Goal: Task Accomplishment & Management: Manage account settings

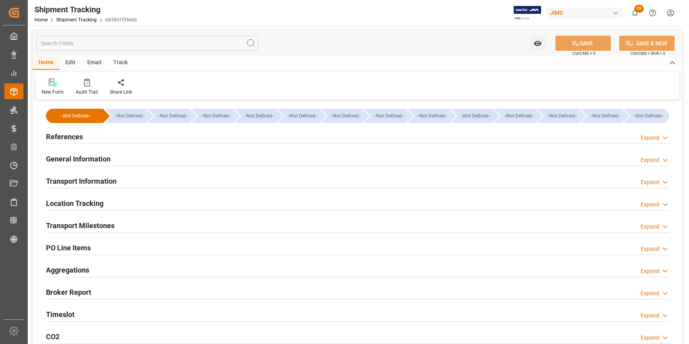
type input "10-07-2025"
click at [73, 138] on h2 "References" at bounding box center [64, 136] width 37 height 11
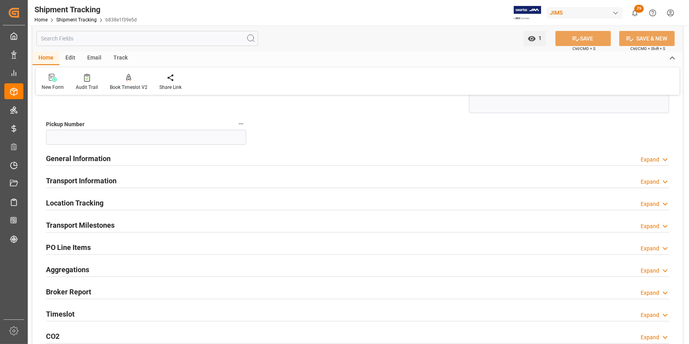
scroll to position [144, 0]
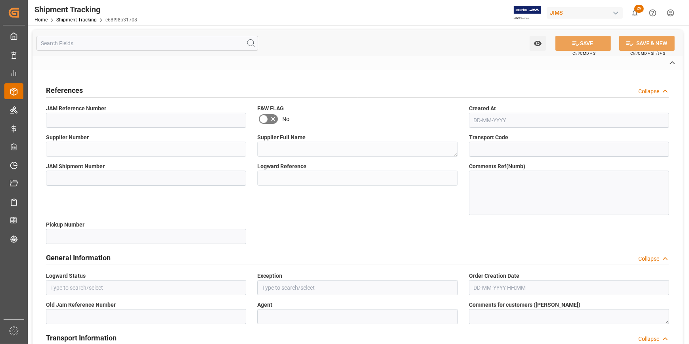
type input "22-10058-CN"
type input "765858"
type textarea "Music & Sales Pro Equip GmbH China"
type input "9ffa1ec469ae"
type input "73082"
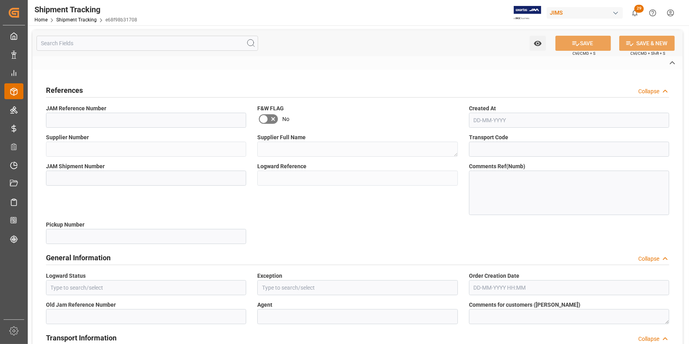
type input "e68f98b31708"
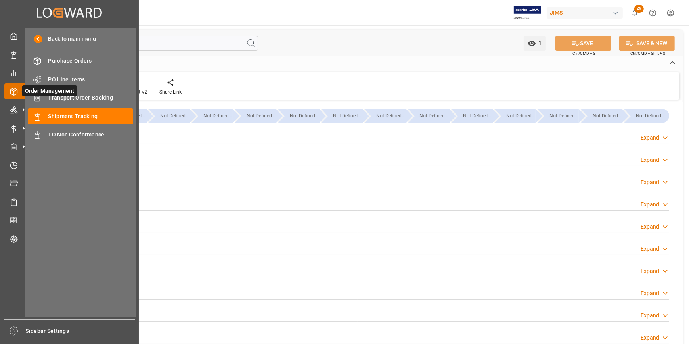
type input "10-07-2025"
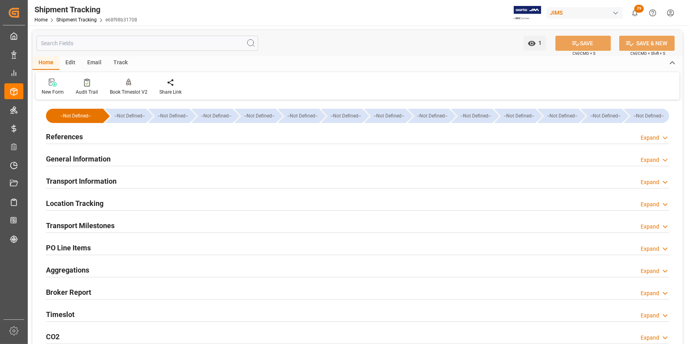
drag, startPoint x: 60, startPoint y: 137, endPoint x: 63, endPoint y: 136, distance: 4.1
click at [60, 137] on h2 "References" at bounding box center [64, 136] width 37 height 11
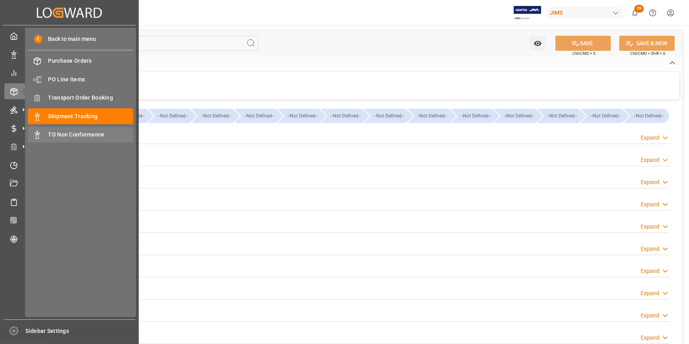
type input "04-08-2025"
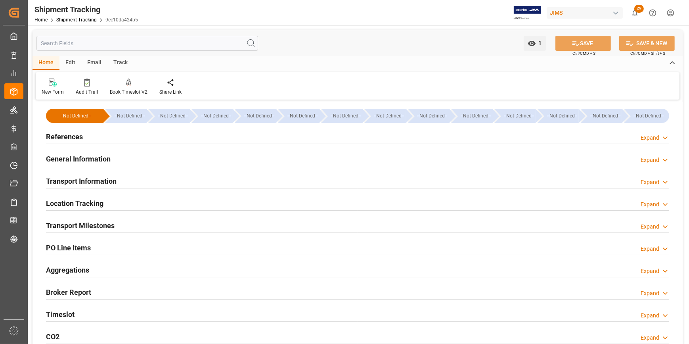
click at [74, 136] on h2 "References" at bounding box center [64, 136] width 37 height 11
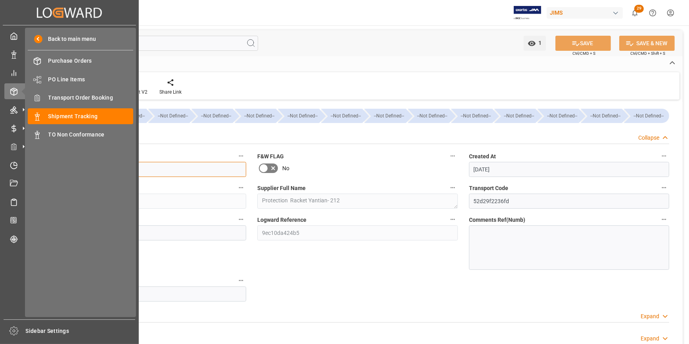
drag, startPoint x: 83, startPoint y: 170, endPoint x: 92, endPoint y: 167, distance: 9.4
click at [92, 167] on div "Created by potrace 1.15, written by Peter Selinger 2001-2017 Created by potrace…" at bounding box center [344, 172] width 689 height 344
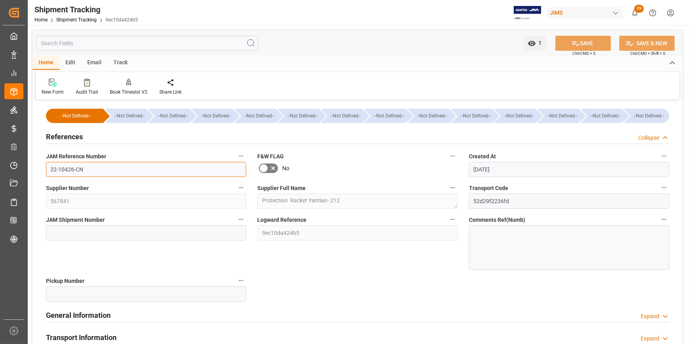
drag, startPoint x: 113, startPoint y: 168, endPoint x: 50, endPoint y: 168, distance: 62.7
click at [50, 168] on input "22-10426-CN" at bounding box center [146, 169] width 200 height 15
click at [312, 284] on div "--Not Defined-- --Not Defined-- --Not Defined-- --Not Defined-- --Not Defined--…" at bounding box center [358, 318] width 651 height 432
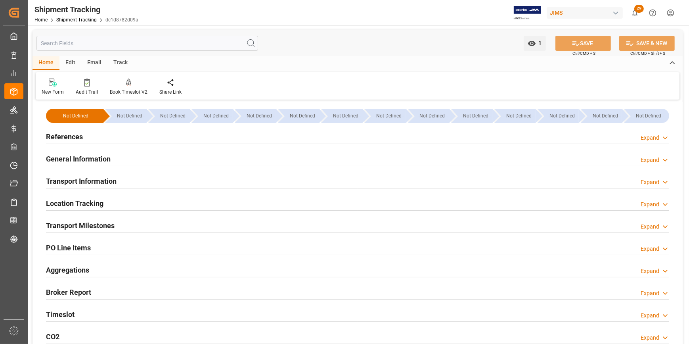
type input "[DATE]"
click at [61, 136] on h2 "References" at bounding box center [64, 136] width 37 height 11
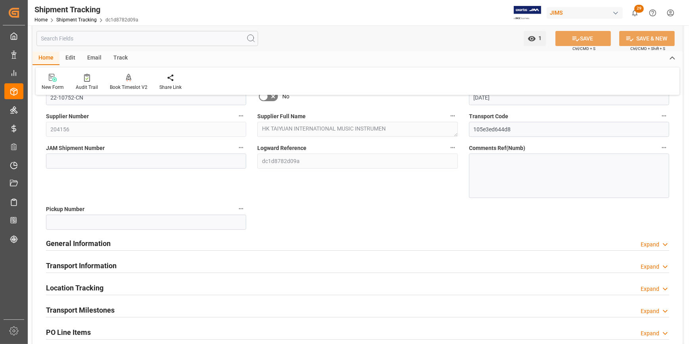
scroll to position [36, 0]
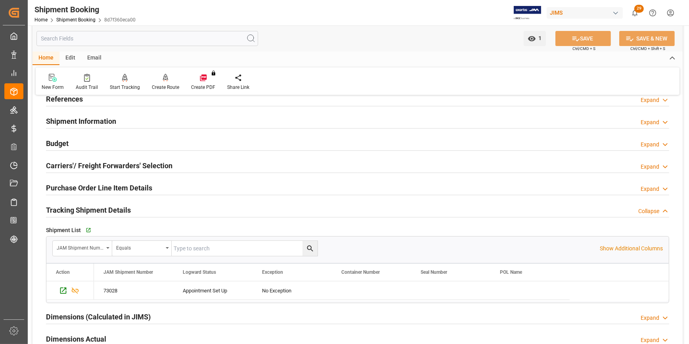
scroll to position [35, 0]
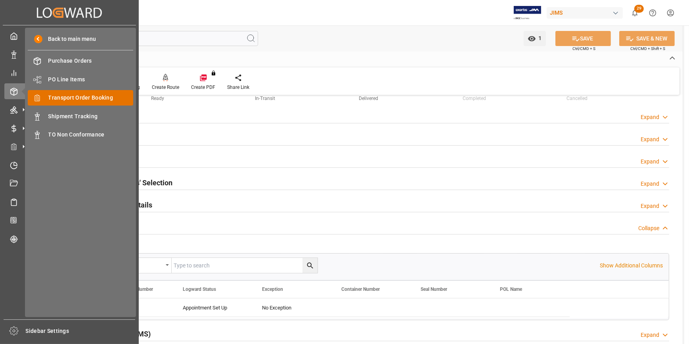
click at [79, 96] on span "Transport Order Booking" at bounding box center [90, 98] width 85 height 8
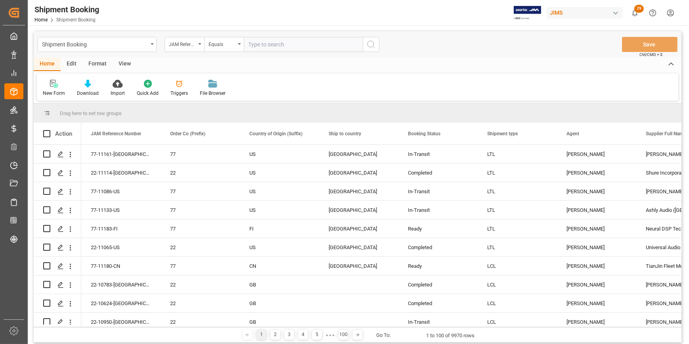
click at [276, 43] on input "text" at bounding box center [303, 44] width 119 height 15
paste input "22-10963-ID"
type input "22-10963-ID"
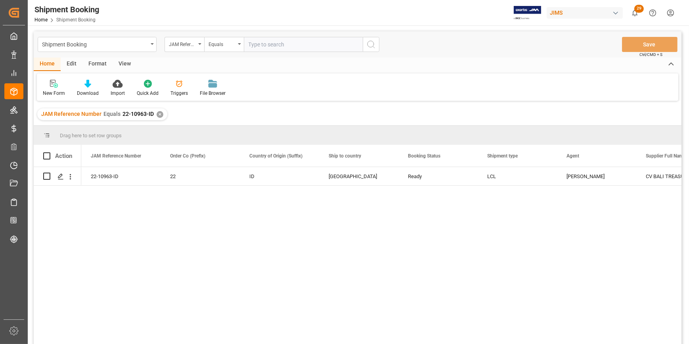
click at [553, 241] on div "22-10963-ID 22 ID United States Ready LCL Catherine Heng CV BALI TREASURES - 21…" at bounding box center [381, 258] width 601 height 182
click at [58, 174] on icon "Press SPACE to select this row." at bounding box center [61, 176] width 6 height 6
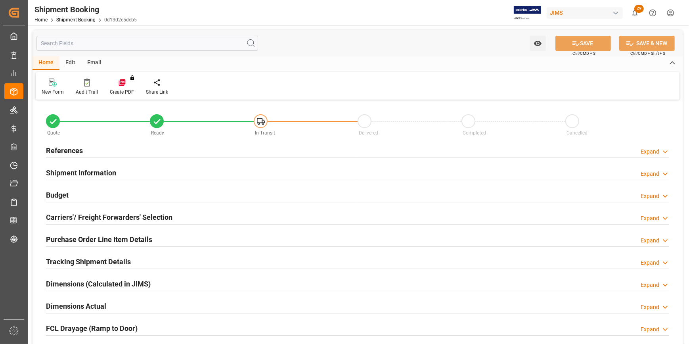
type input "0"
click at [59, 150] on h2 "References" at bounding box center [64, 150] width 37 height 11
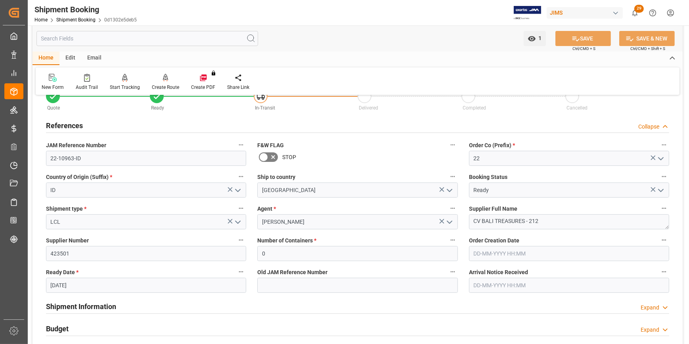
scroll to position [36, 0]
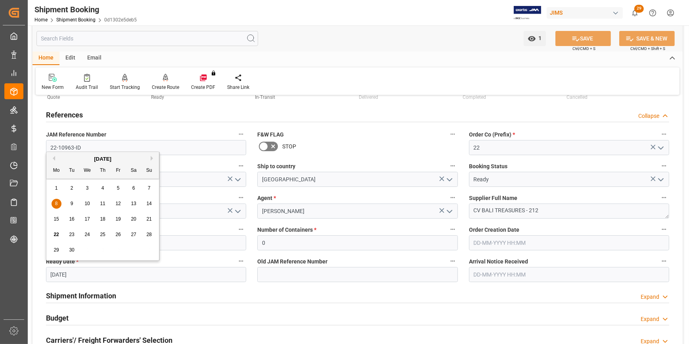
click at [78, 277] on input "[DATE]" at bounding box center [146, 274] width 200 height 15
click at [54, 273] on input "[DATE]" at bounding box center [146, 274] width 200 height 15
type input "23-09-2025"
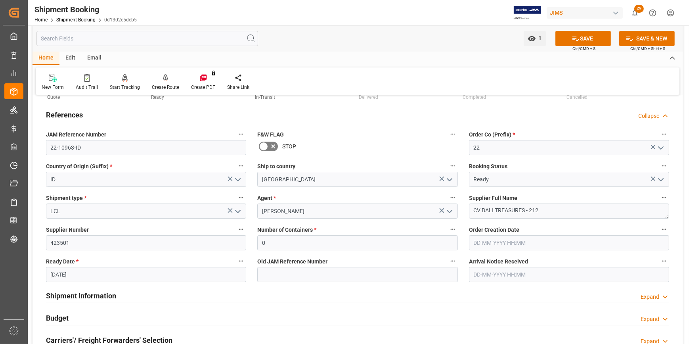
click at [315, 297] on div "Shipment Information Expand" at bounding box center [358, 295] width 624 height 15
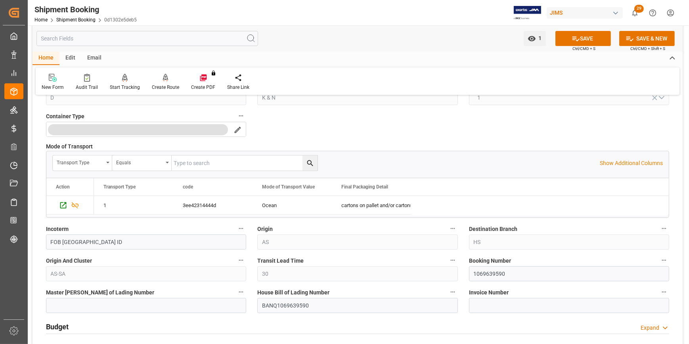
scroll to position [361, 0]
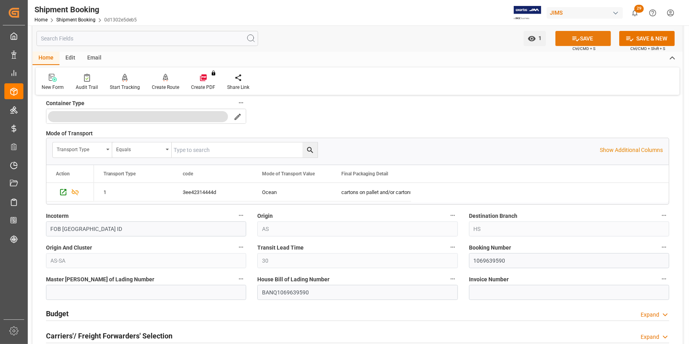
click at [584, 38] on button "SAVE" at bounding box center [584, 38] width 56 height 15
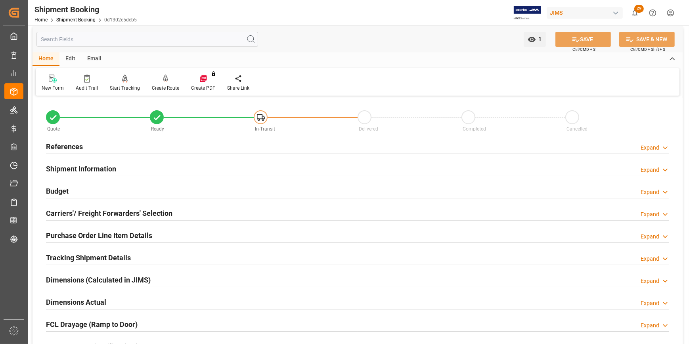
scroll to position [0, 0]
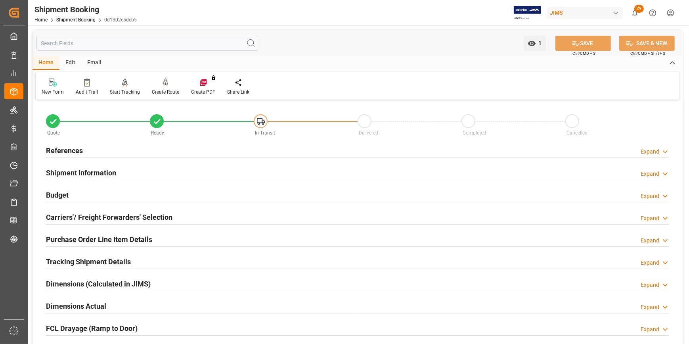
click at [90, 174] on h2 "Shipment Information" at bounding box center [81, 172] width 70 height 11
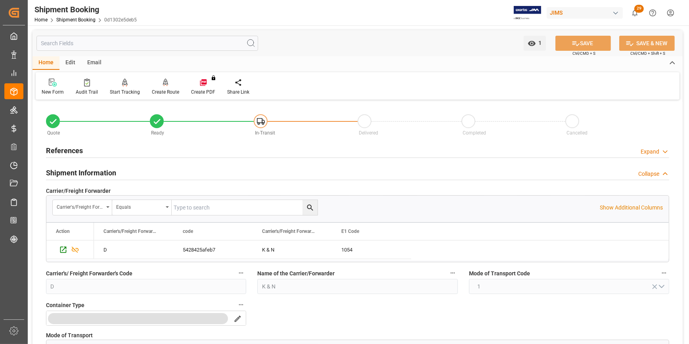
click at [74, 146] on h2 "References" at bounding box center [64, 150] width 37 height 11
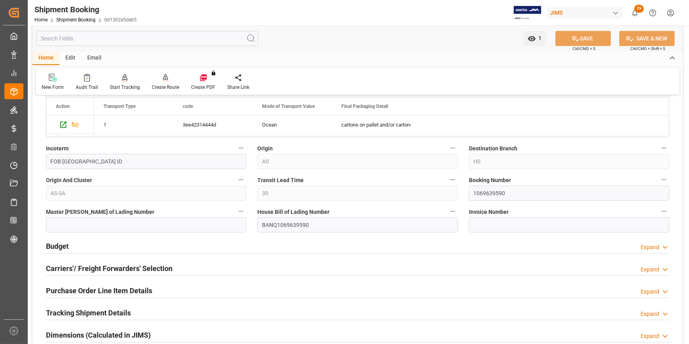
scroll to position [432, 0]
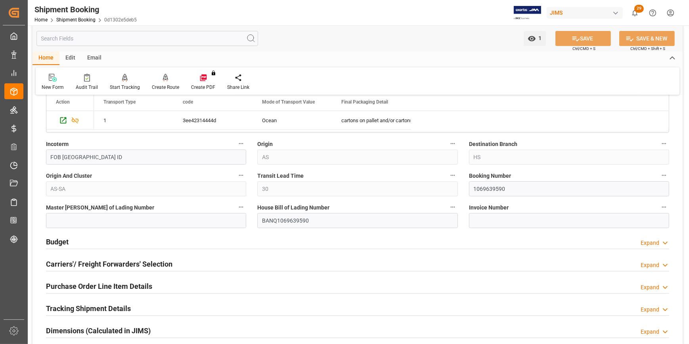
click at [51, 239] on h2 "Budget" at bounding box center [57, 241] width 23 height 11
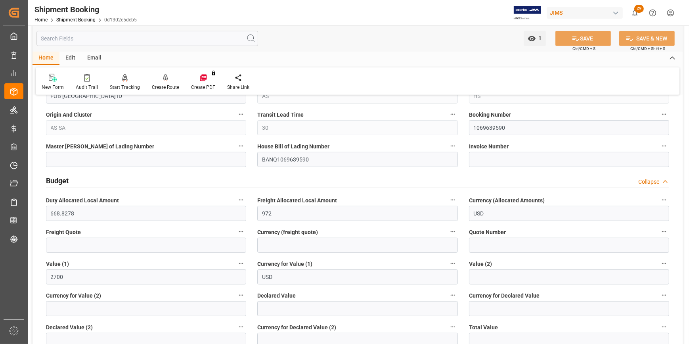
scroll to position [505, 0]
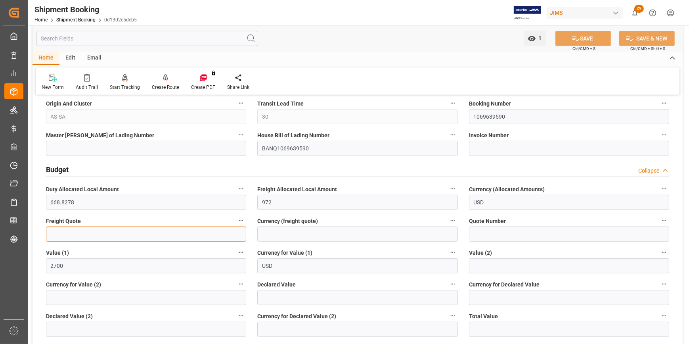
click at [84, 236] on input "text" at bounding box center [146, 234] width 200 height 15
click at [60, 237] on input "text" at bounding box center [146, 234] width 200 height 15
click at [109, 234] on input "1200" at bounding box center [146, 234] width 200 height 15
click at [104, 235] on input "1200" at bounding box center [146, 234] width 200 height 15
type input "1200"
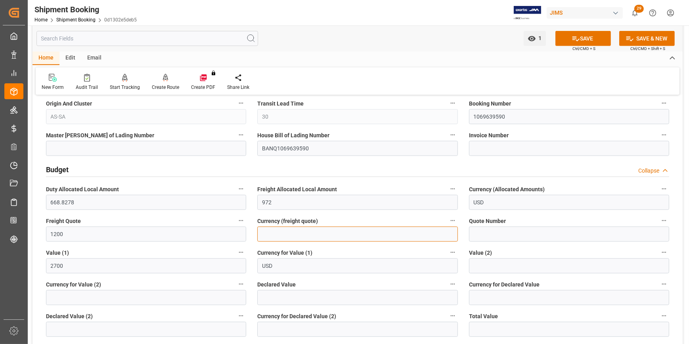
click at [276, 234] on input at bounding box center [357, 234] width 200 height 15
type input "USD"
click at [582, 42] on button "SAVE" at bounding box center [584, 38] width 56 height 15
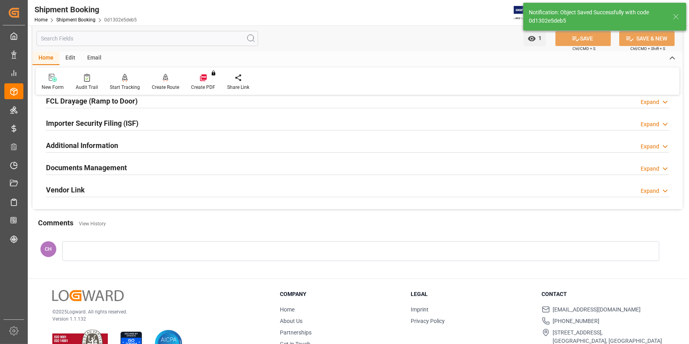
scroll to position [215, 0]
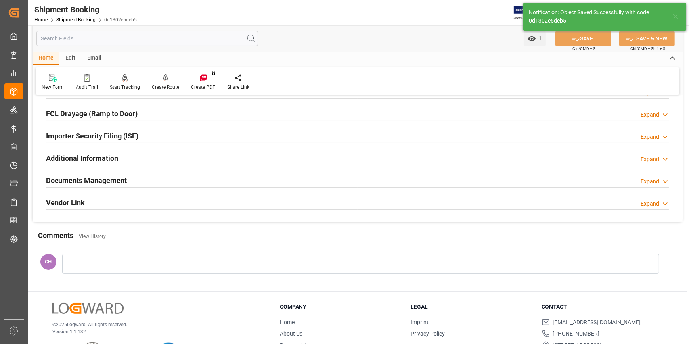
click at [81, 178] on h2 "Documents Management" at bounding box center [86, 180] width 81 height 11
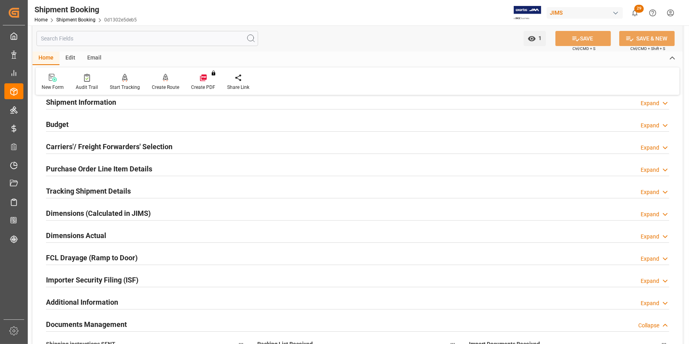
scroll to position [0, 0]
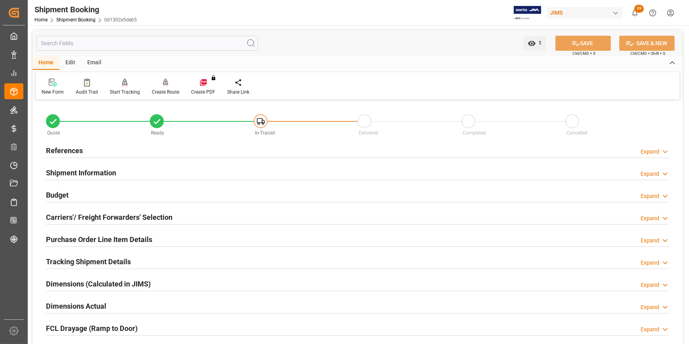
click at [91, 261] on h2 "Tracking Shipment Details" at bounding box center [88, 261] width 85 height 11
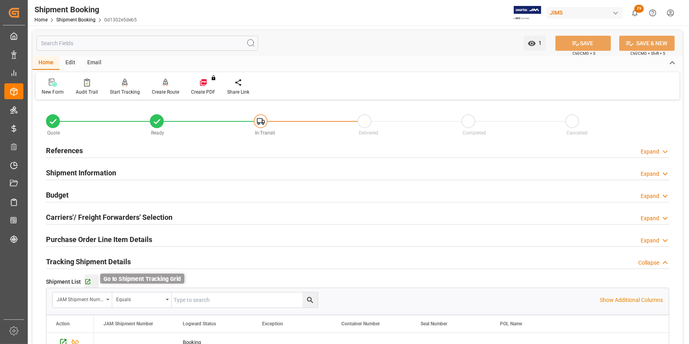
click at [86, 278] on icon "button" at bounding box center [87, 281] width 7 height 7
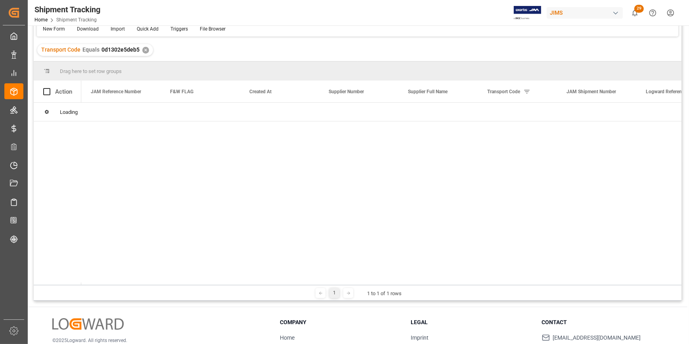
scroll to position [72, 0]
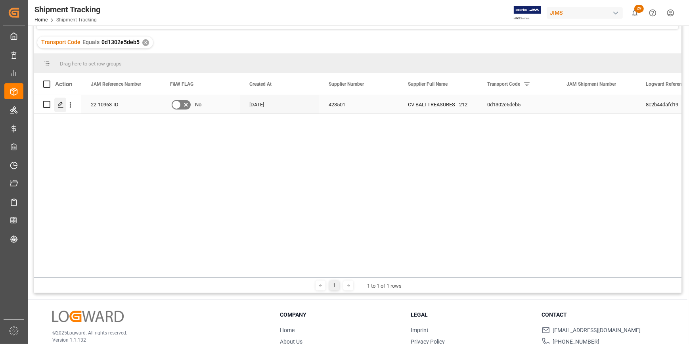
click at [58, 104] on icon "Press SPACE to select this row." at bounding box center [61, 105] width 6 height 6
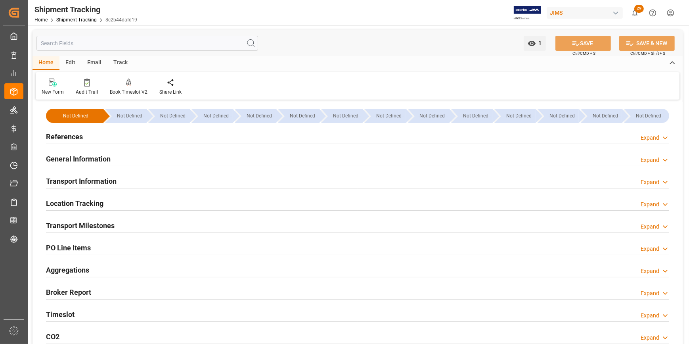
click at [77, 160] on h2 "General Information" at bounding box center [78, 159] width 65 height 11
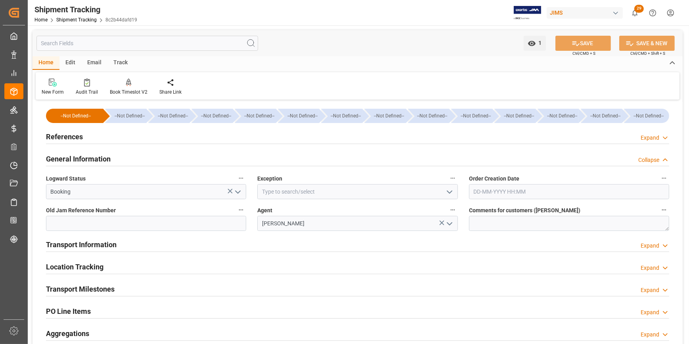
click at [86, 248] on h2 "Transport Information" at bounding box center [81, 244] width 71 height 11
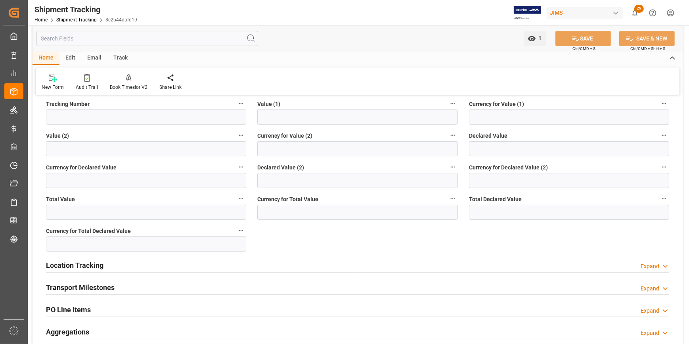
scroll to position [324, 0]
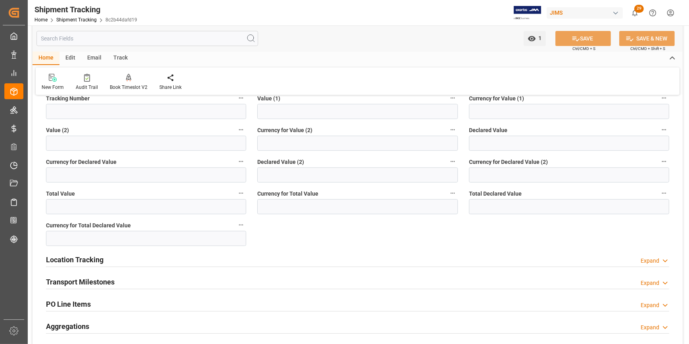
click at [60, 262] on h2 "Location Tracking" at bounding box center [75, 259] width 58 height 11
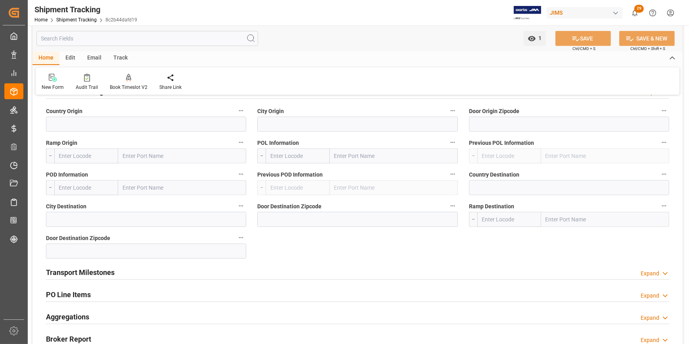
scroll to position [505, 0]
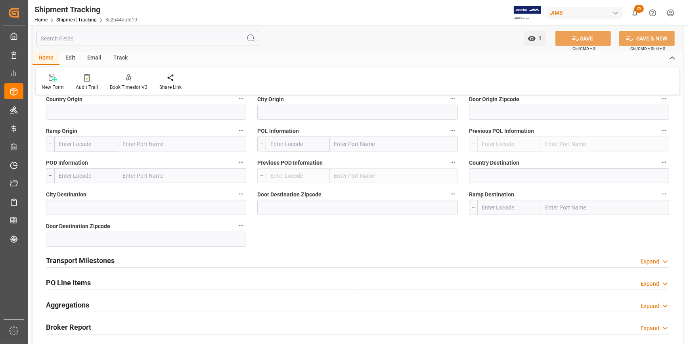
click at [74, 283] on h2 "PO Line Items" at bounding box center [68, 282] width 45 height 11
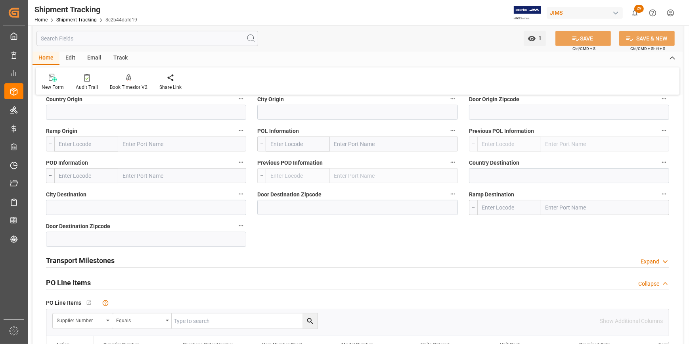
click at [72, 260] on h2 "Transport Milestones" at bounding box center [80, 260] width 69 height 11
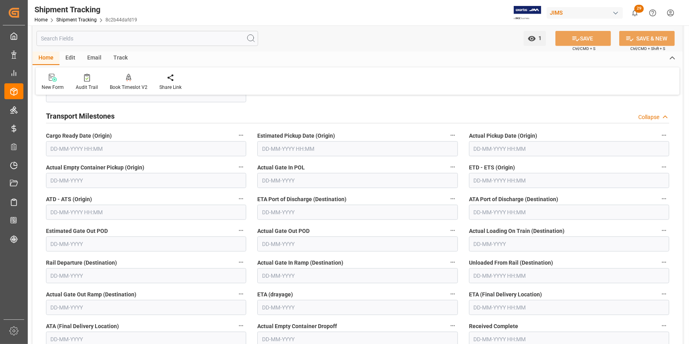
scroll to position [649, 0]
